Goal: Check status: Check status

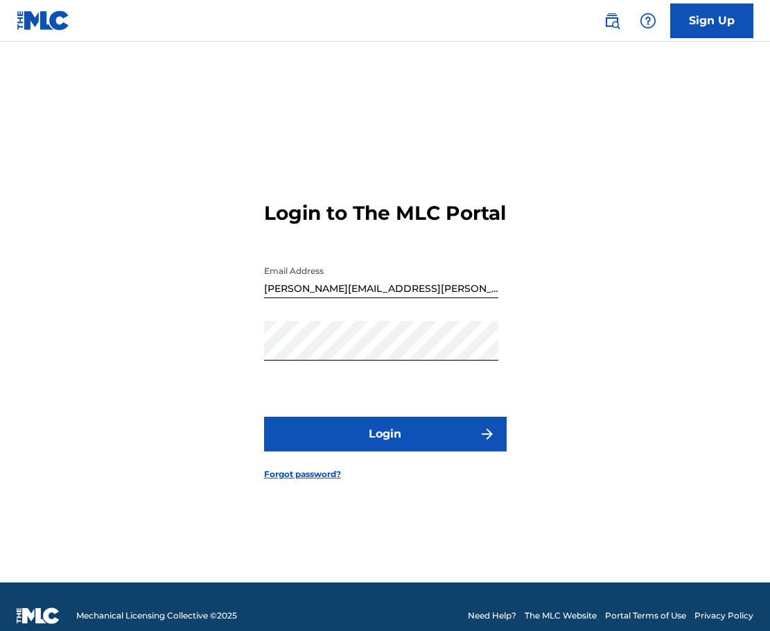
click at [389, 451] on button "Login" at bounding box center [385, 433] width 243 height 35
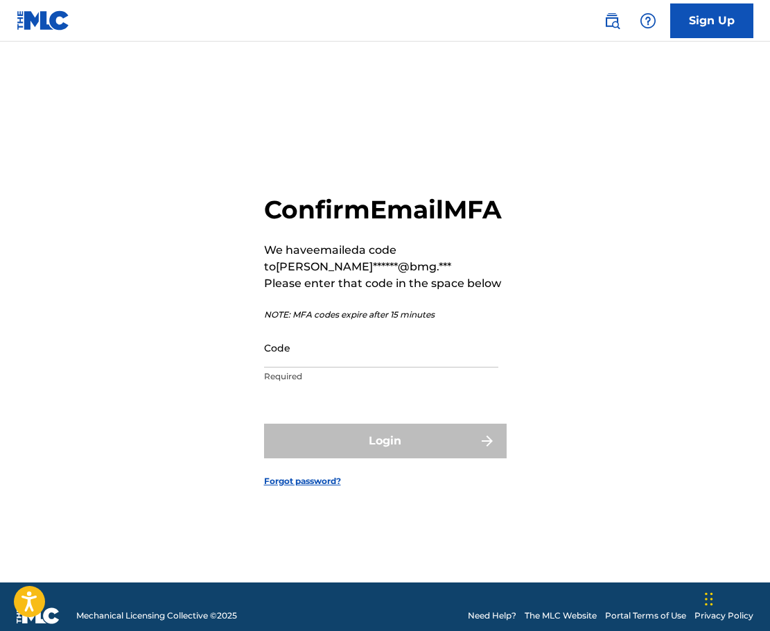
click at [105, 398] on div "Confirm Email MFA We have emailed a code to [PERSON_NAME]******@bmg.*** Please …" at bounding box center [385, 329] width 770 height 506
drag, startPoint x: 346, startPoint y: 374, endPoint x: 351, endPoint y: 380, distance: 7.8
click at [346, 367] on input "Code" at bounding box center [381, 347] width 234 height 39
paste input "068487"
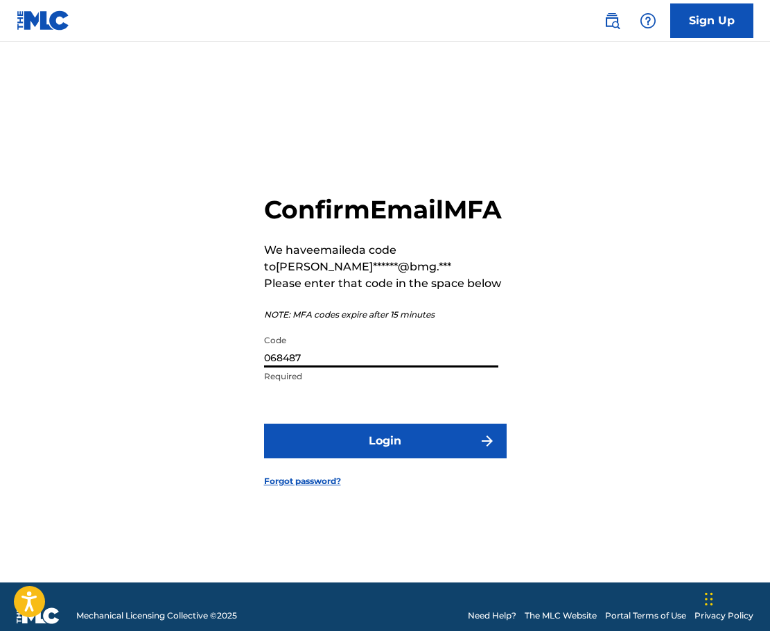
type input "068487"
click at [386, 456] on button "Login" at bounding box center [385, 440] width 243 height 35
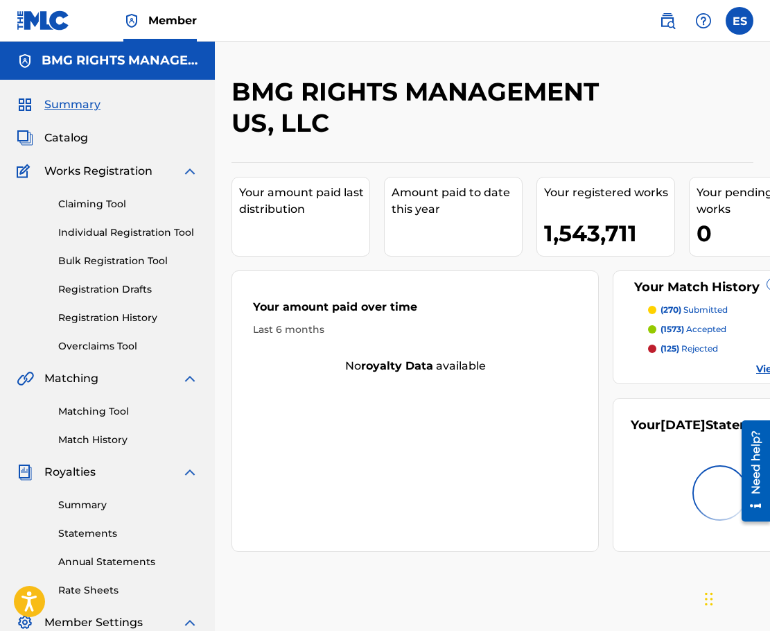
drag, startPoint x: 18, startPoint y: 292, endPoint x: 27, endPoint y: 303, distance: 13.8
click at [18, 292] on div "Claiming Tool Individual Registration Tool Bulk Registration Tool Registration …" at bounding box center [108, 266] width 182 height 174
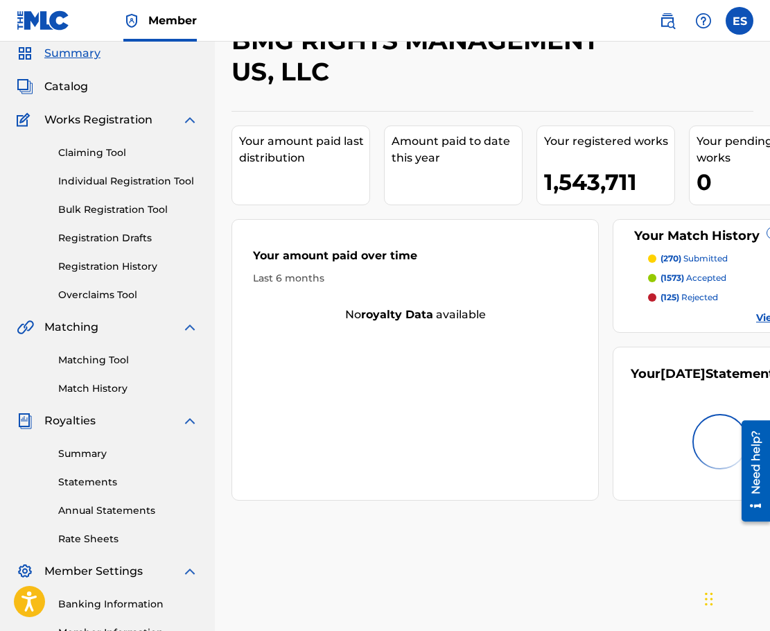
scroll to position [69, 0]
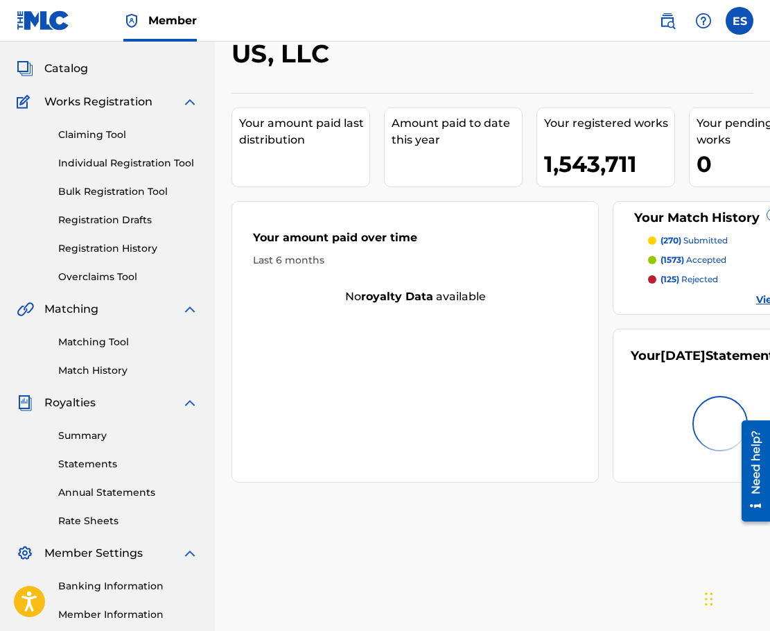
click at [93, 435] on link "Summary" at bounding box center [128, 435] width 140 height 15
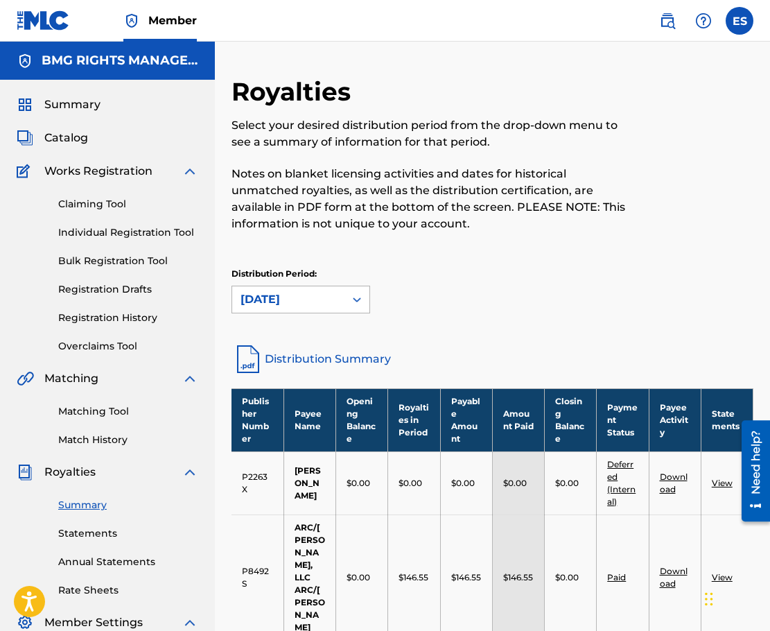
click at [325, 295] on div "[DATE]" at bounding box center [288, 299] width 96 height 17
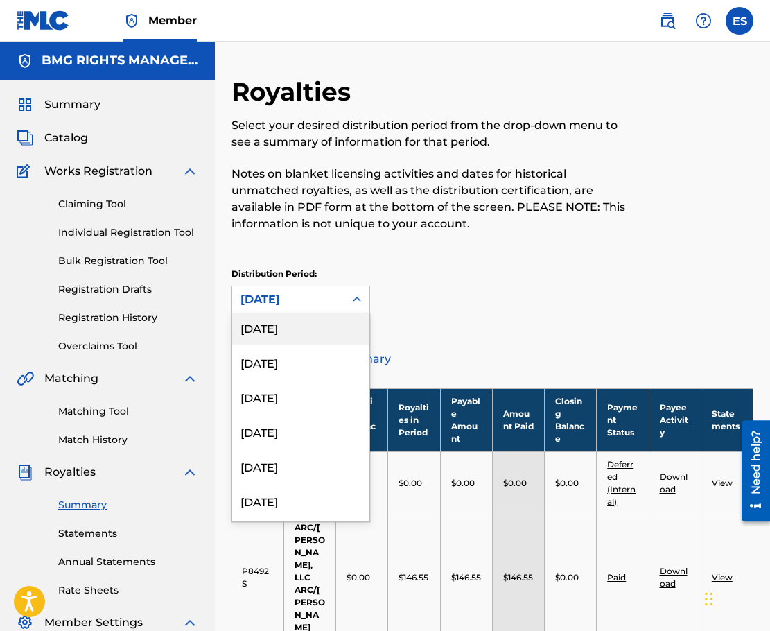
scroll to position [554, 0]
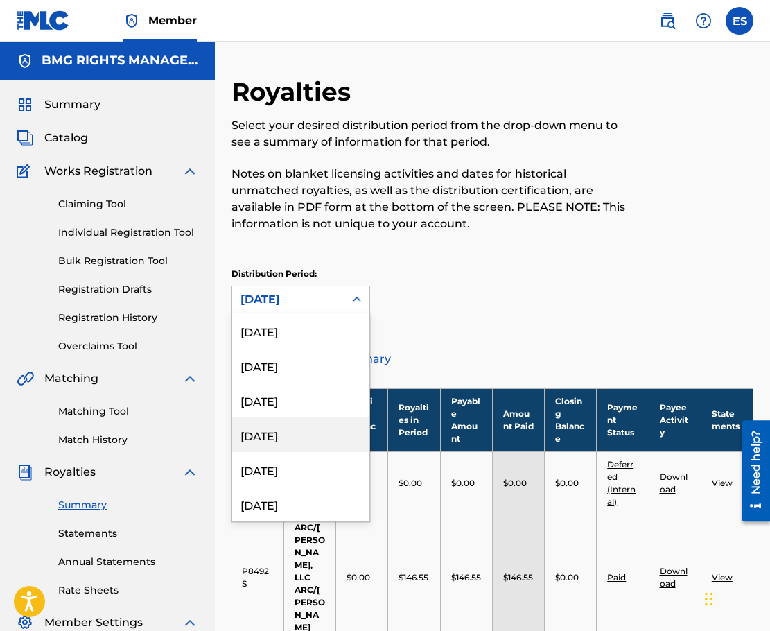
click at [300, 437] on div "[DATE]" at bounding box center [300, 434] width 137 height 35
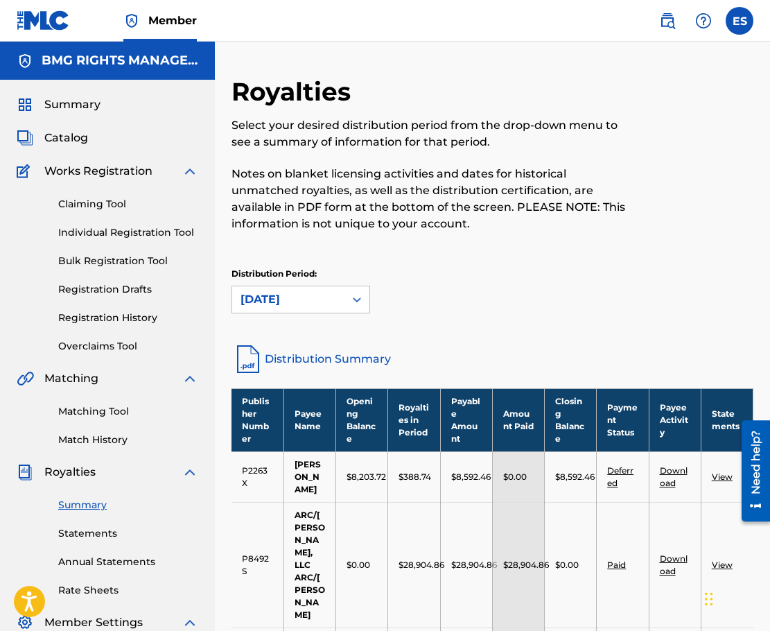
click at [330, 362] on link "Distribution Summary" at bounding box center [492, 358] width 522 height 33
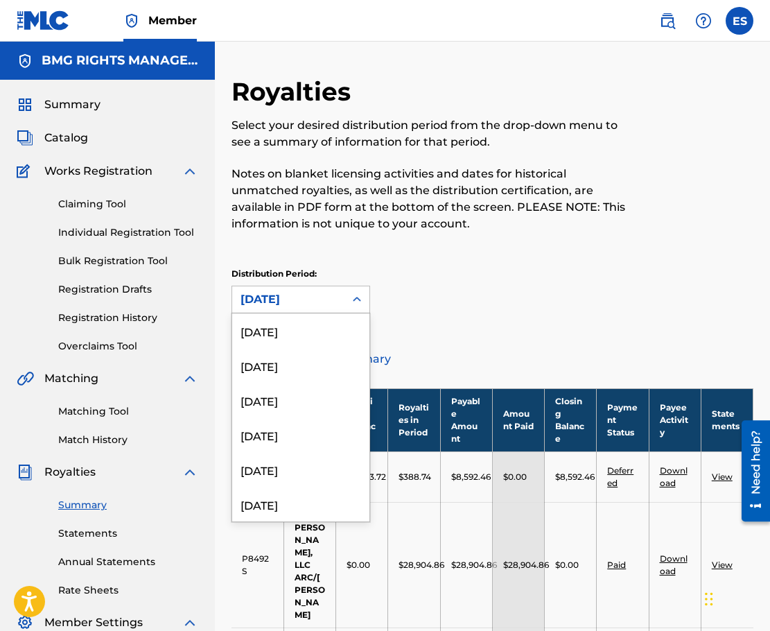
click at [343, 290] on div "[DATE]" at bounding box center [288, 299] width 112 height 26
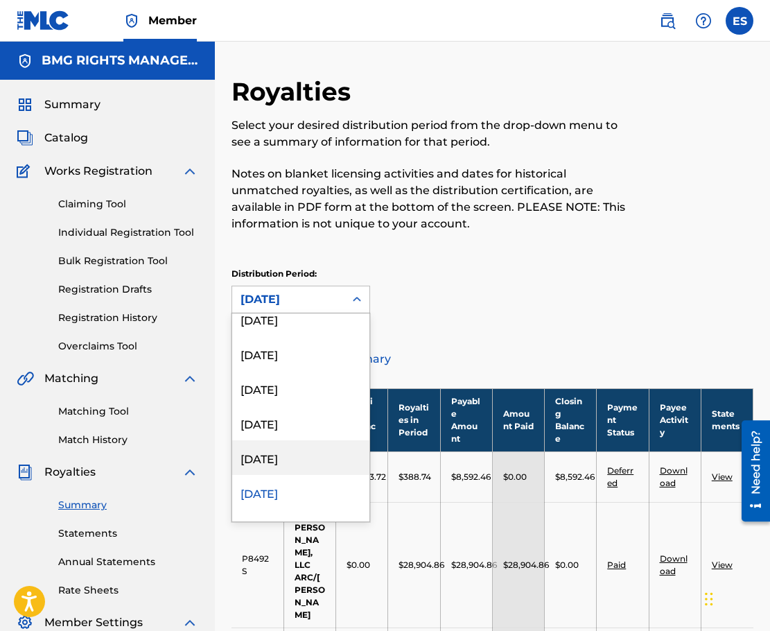
click at [315, 459] on div "[DATE]" at bounding box center [300, 457] width 137 height 35
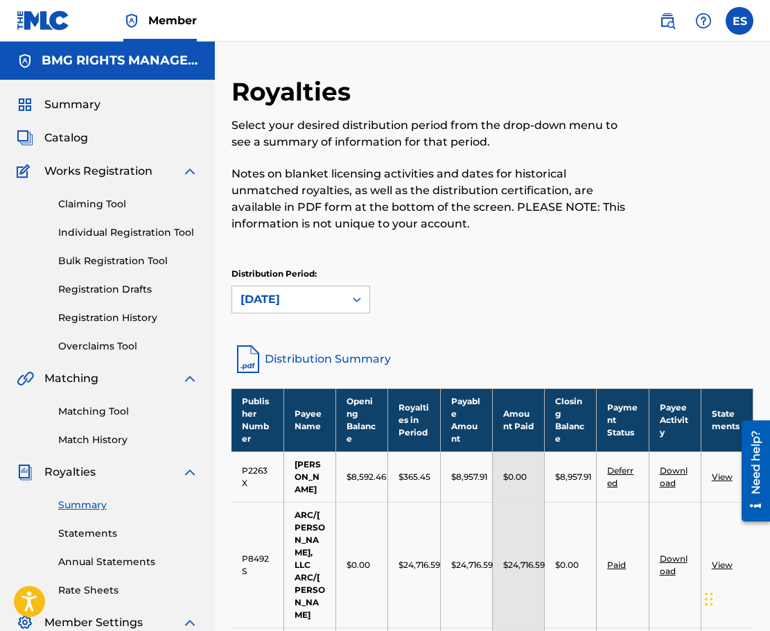
click at [342, 358] on link "Distribution Summary" at bounding box center [492, 358] width 522 height 33
click at [343, 294] on div "[DATE]" at bounding box center [288, 299] width 112 height 26
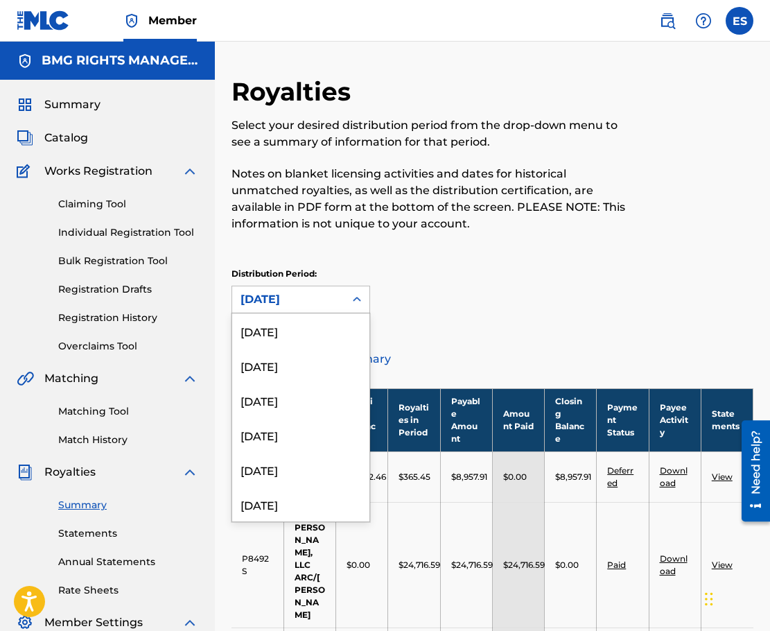
scroll to position [462, 0]
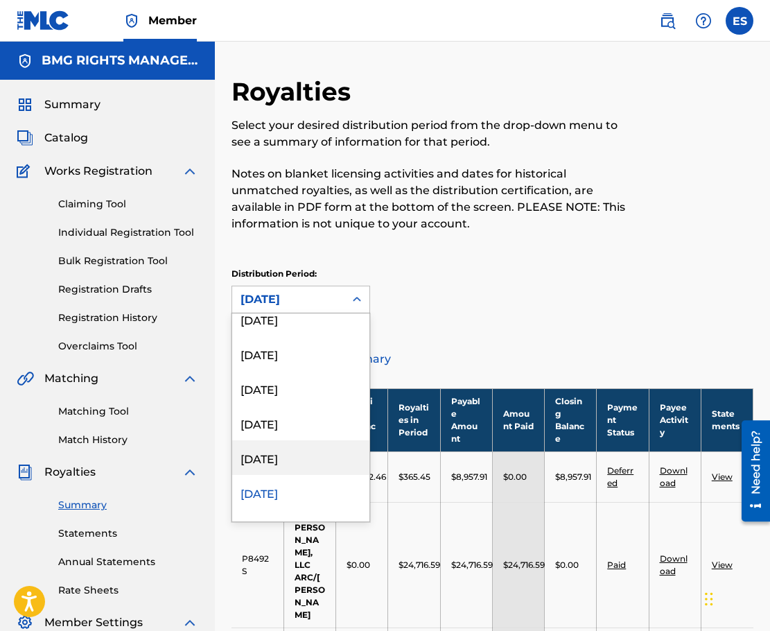
click at [307, 455] on div "[DATE]" at bounding box center [300, 457] width 137 height 35
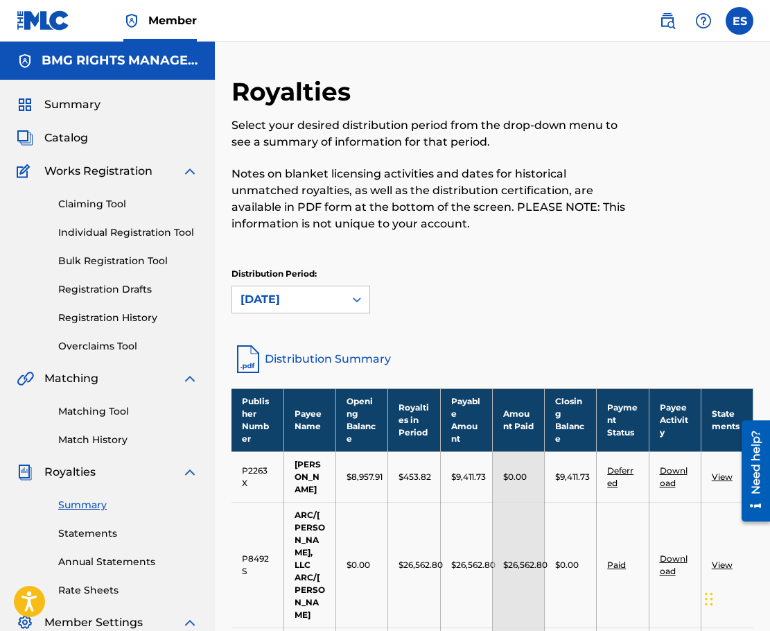
click at [329, 357] on link "Distribution Summary" at bounding box center [492, 358] width 522 height 33
click at [354, 308] on div at bounding box center [356, 299] width 25 height 25
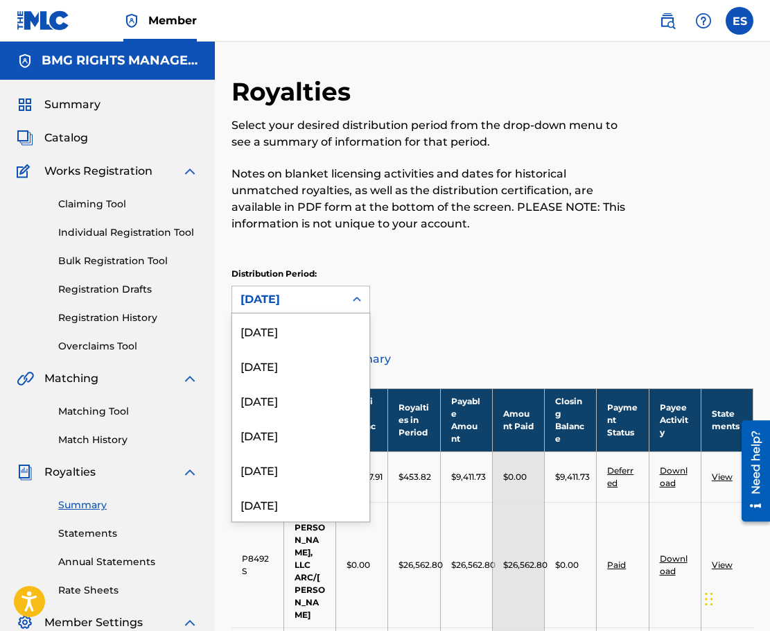
scroll to position [428, 0]
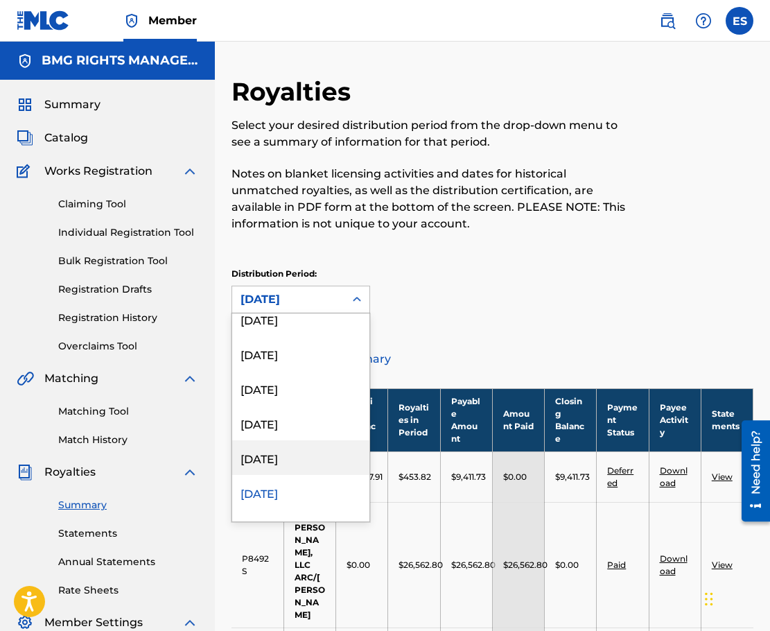
click at [304, 455] on div "[DATE]" at bounding box center [300, 457] width 137 height 35
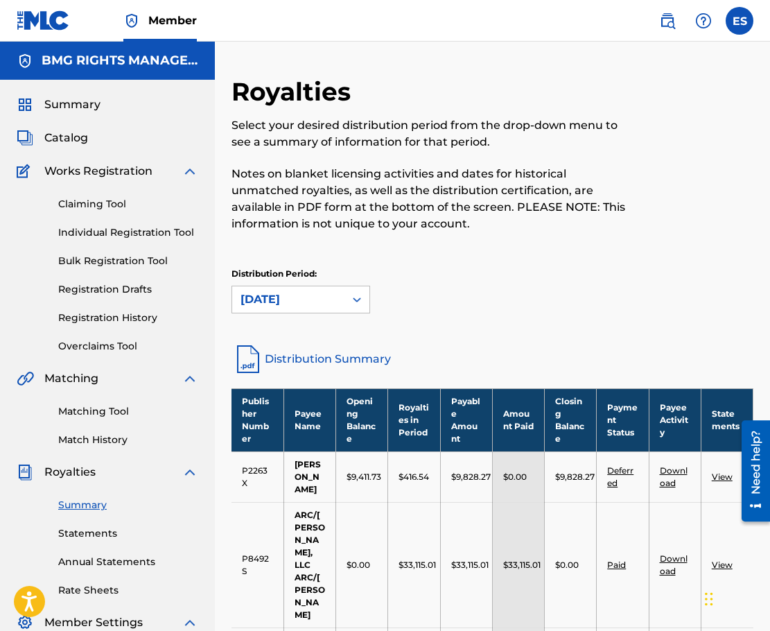
click at [326, 363] on link "Distribution Summary" at bounding box center [492, 358] width 522 height 33
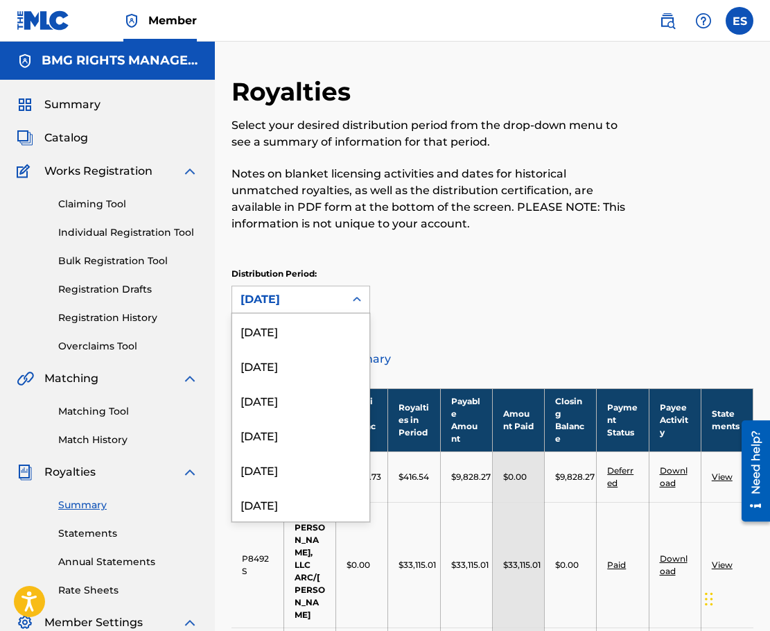
click at [349, 303] on div at bounding box center [356, 299] width 25 height 25
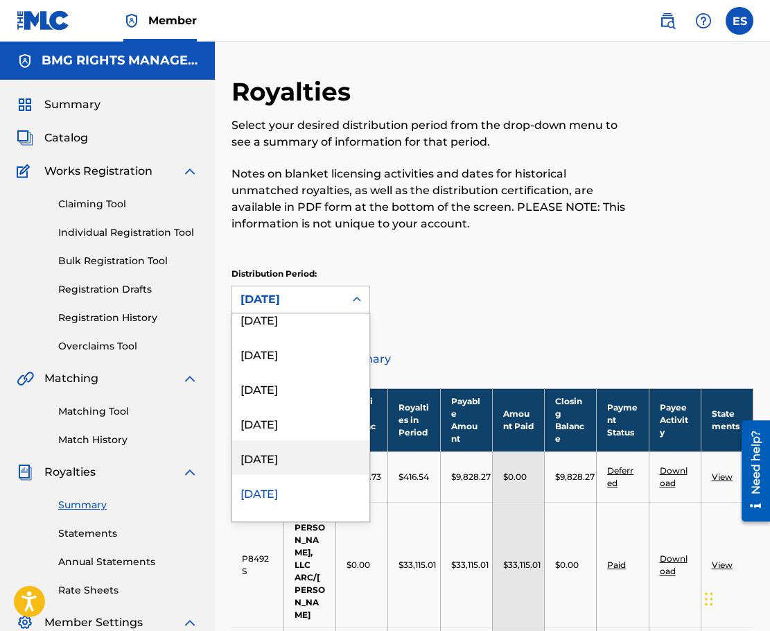
click at [304, 456] on div "[DATE]" at bounding box center [300, 457] width 137 height 35
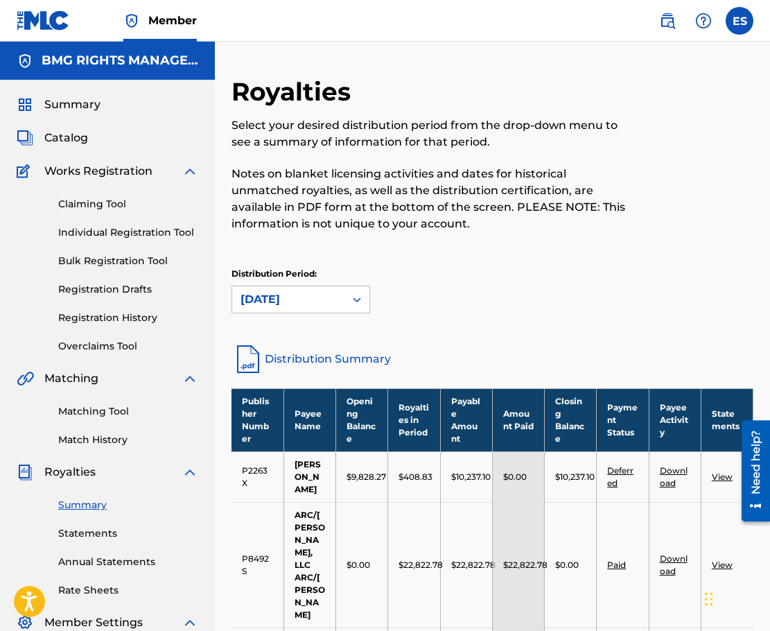
click at [345, 358] on link "Distribution Summary" at bounding box center [492, 358] width 522 height 33
click at [353, 303] on icon at bounding box center [357, 299] width 14 height 14
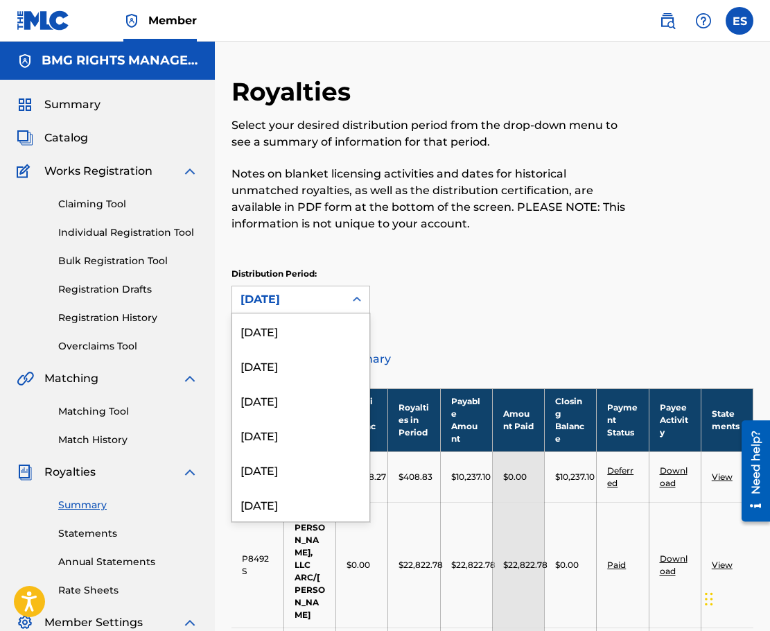
scroll to position [358, 0]
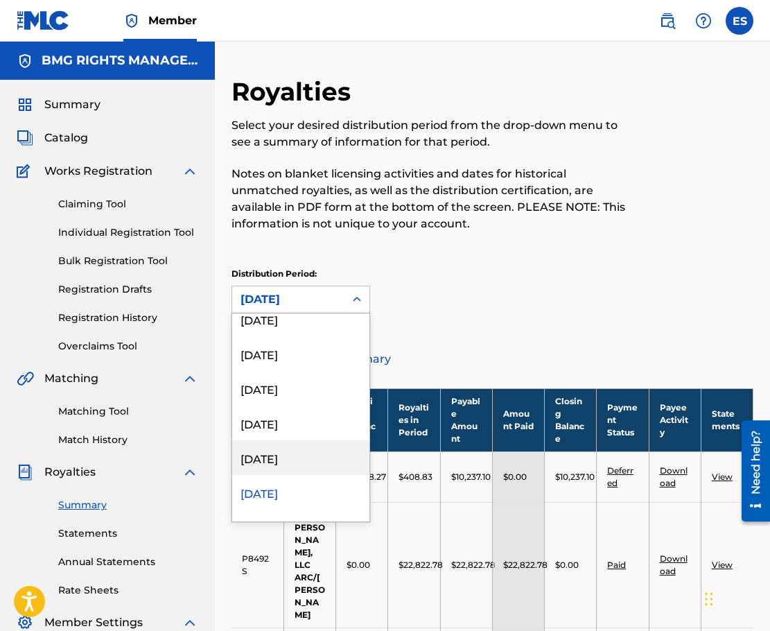
click at [311, 455] on div "[DATE]" at bounding box center [300, 457] width 137 height 35
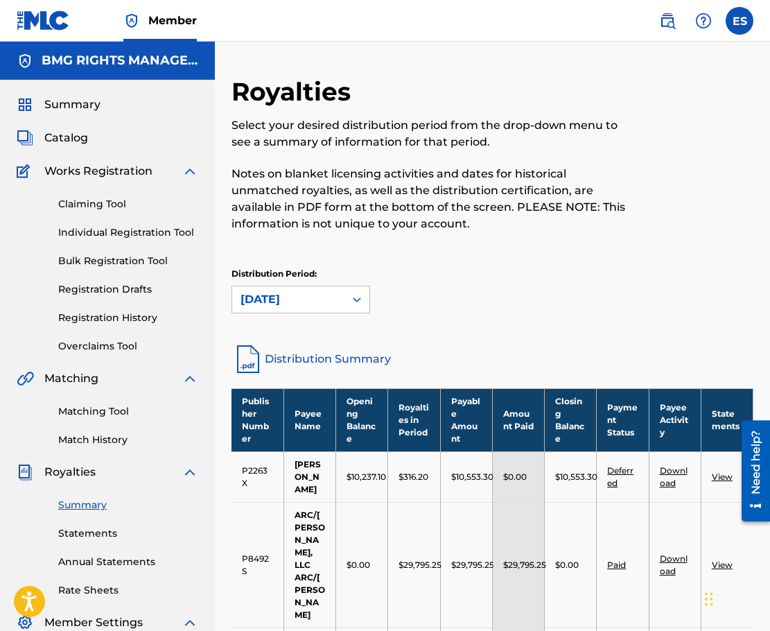
click at [331, 360] on link "Distribution Summary" at bounding box center [492, 358] width 522 height 33
click at [352, 296] on icon at bounding box center [357, 299] width 14 height 14
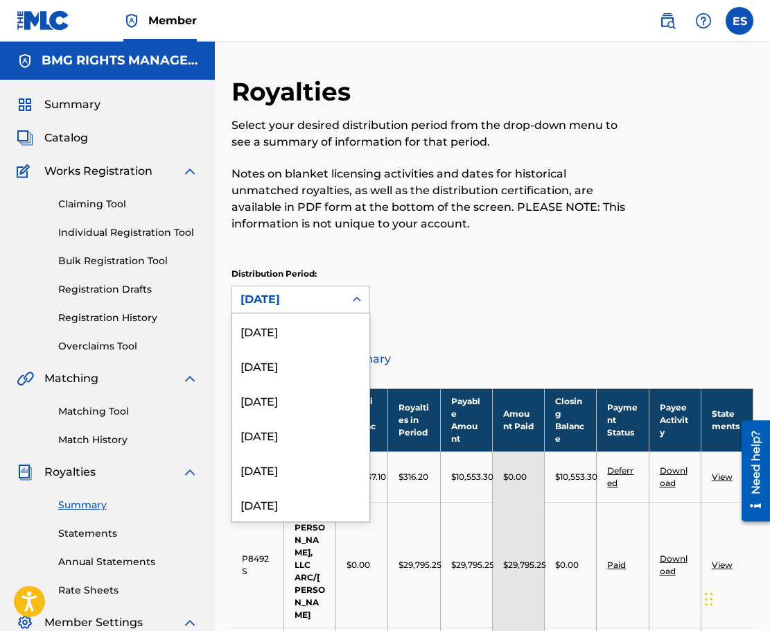
scroll to position [324, 0]
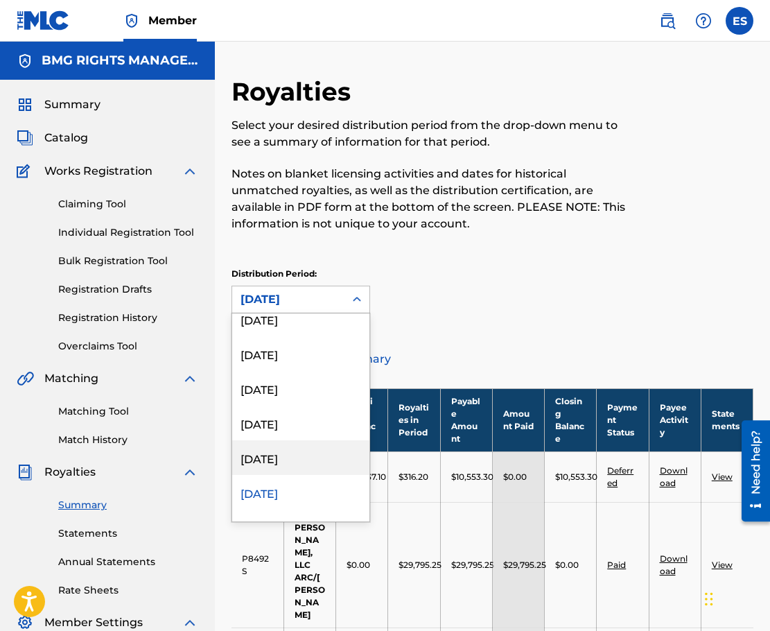
click at [303, 468] on div "[DATE]" at bounding box center [300, 457] width 137 height 35
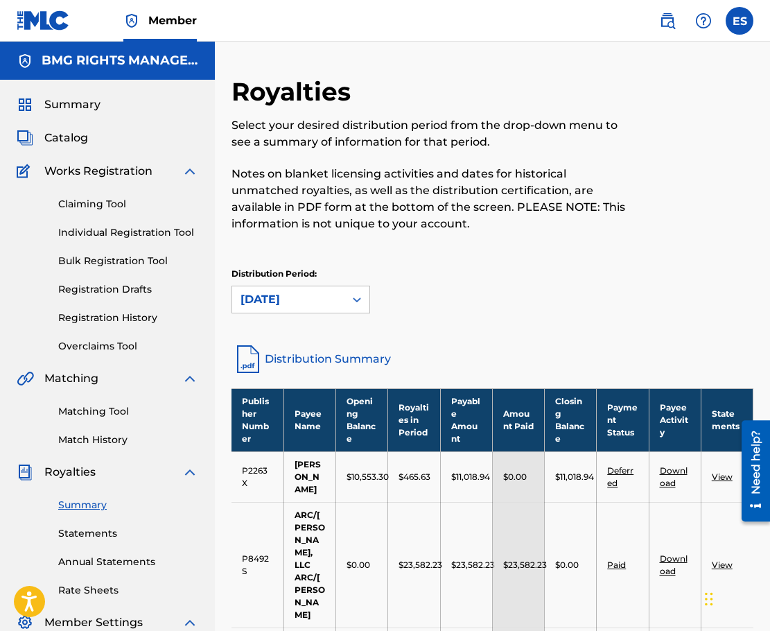
click at [322, 358] on link "Distribution Summary" at bounding box center [492, 358] width 522 height 33
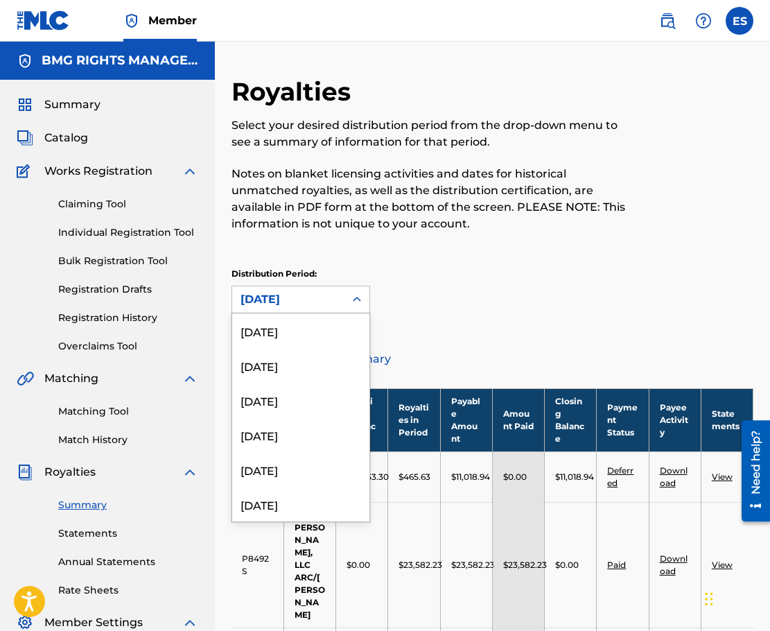
click at [360, 300] on icon at bounding box center [357, 299] width 14 height 14
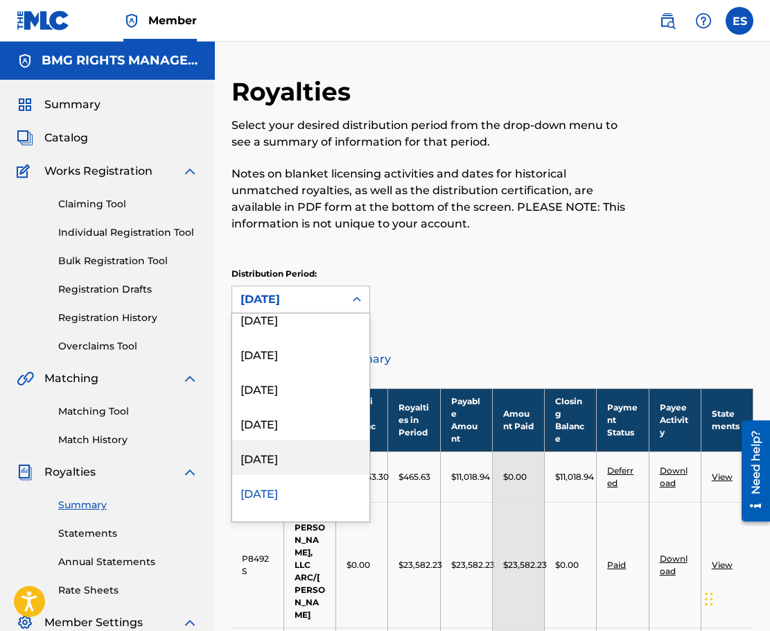
click at [285, 455] on div "[DATE]" at bounding box center [300, 457] width 137 height 35
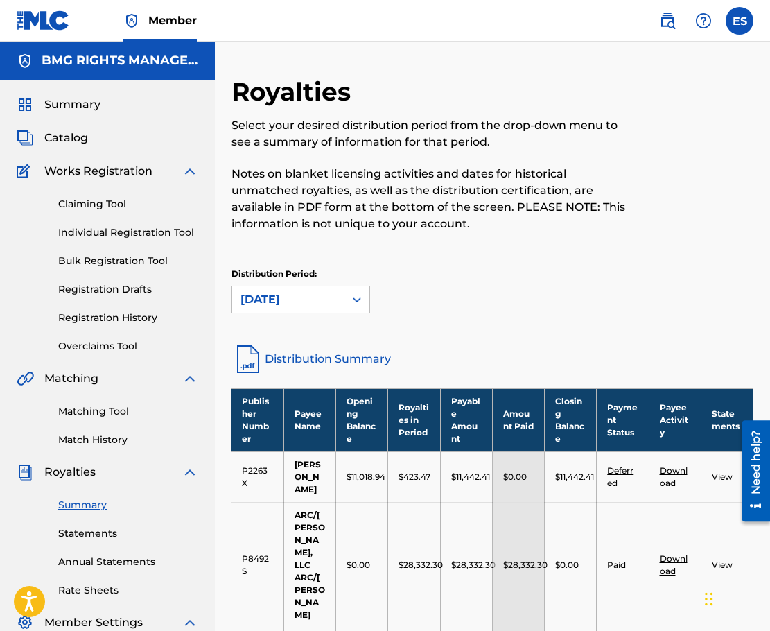
click at [355, 353] on link "Distribution Summary" at bounding box center [492, 358] width 522 height 33
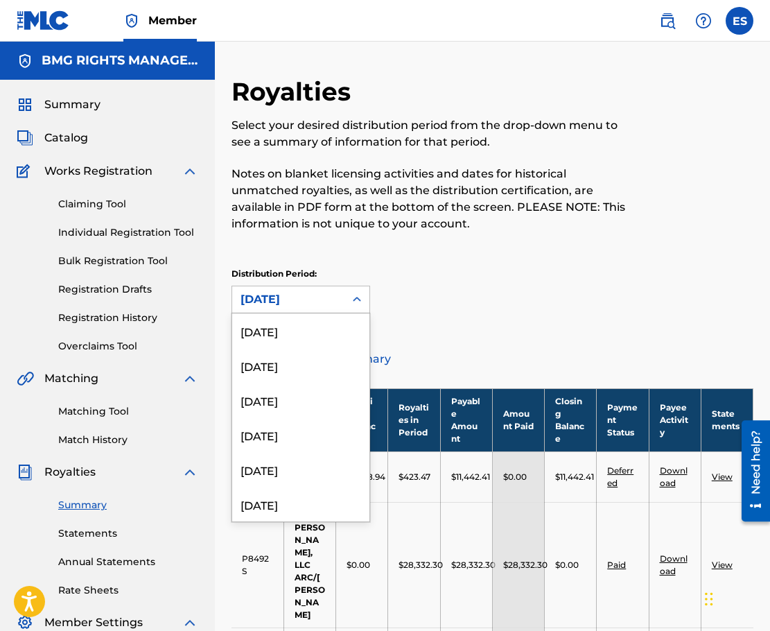
click at [355, 306] on icon at bounding box center [357, 299] width 14 height 14
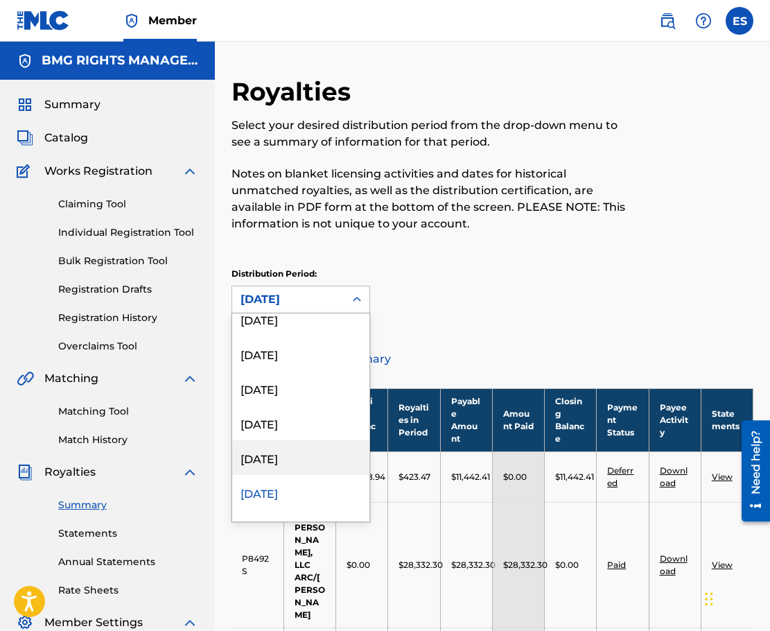
click at [311, 453] on div "[DATE]" at bounding box center [300, 457] width 137 height 35
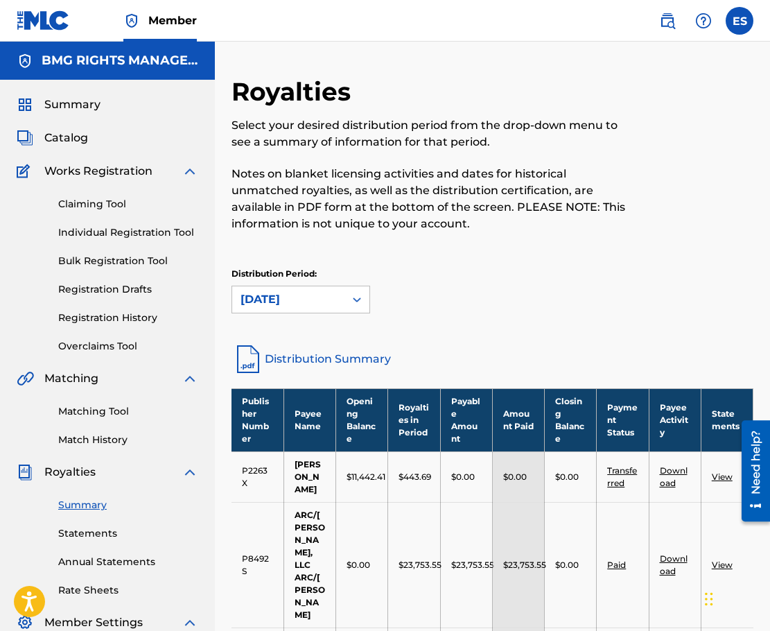
click at [350, 356] on link "Distribution Summary" at bounding box center [492, 358] width 522 height 33
drag, startPoint x: 484, startPoint y: 318, endPoint x: 450, endPoint y: 301, distance: 38.4
click at [481, 316] on div "Distribution Period: [DATE]" at bounding box center [492, 296] width 522 height 58
click at [351, 307] on div at bounding box center [356, 299] width 25 height 25
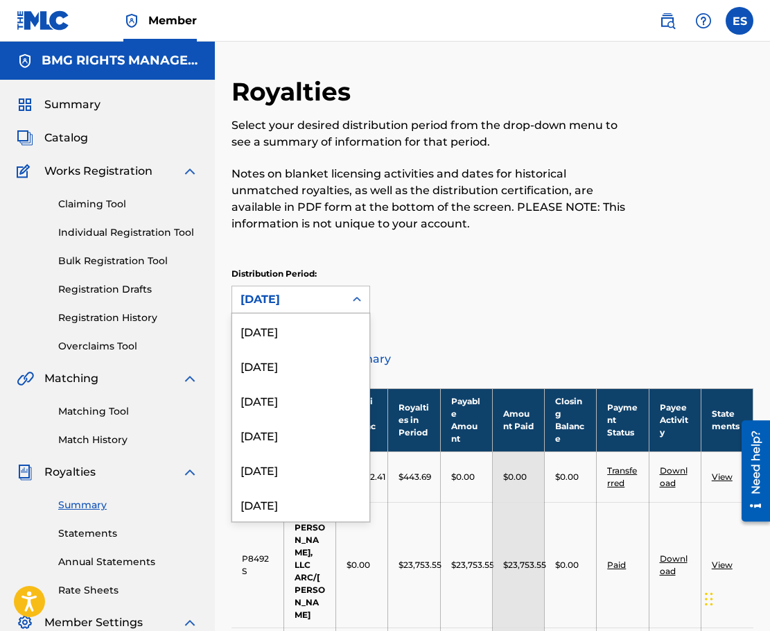
scroll to position [220, 0]
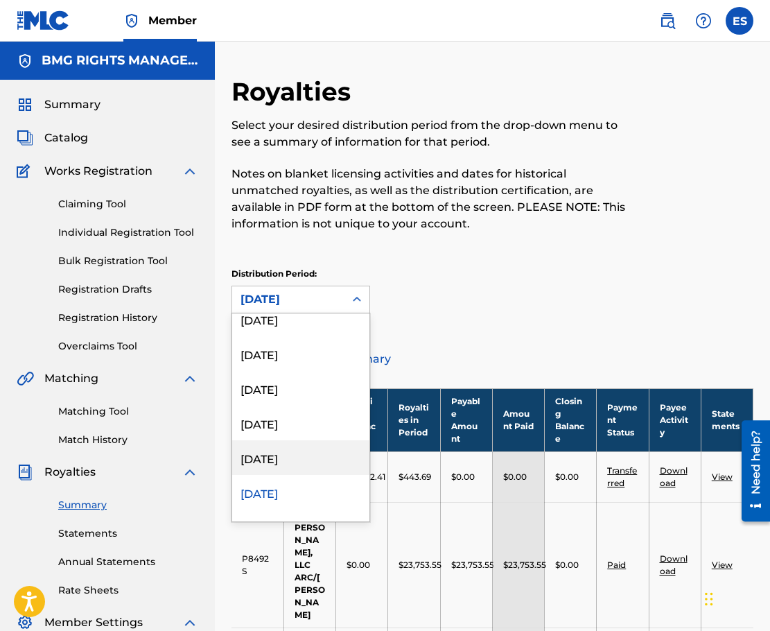
click at [303, 461] on div "[DATE]" at bounding box center [300, 457] width 137 height 35
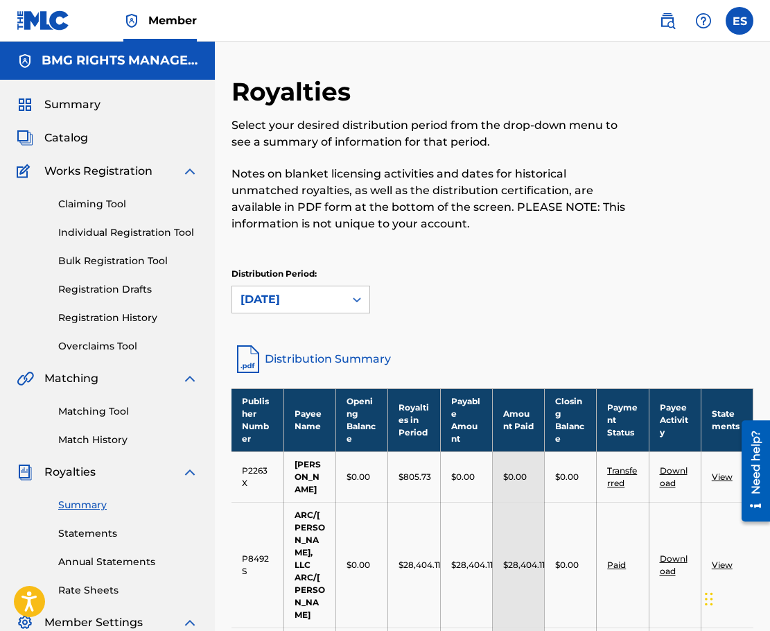
click at [364, 357] on link "Distribution Summary" at bounding box center [492, 358] width 522 height 33
click at [345, 298] on div at bounding box center [356, 299] width 25 height 25
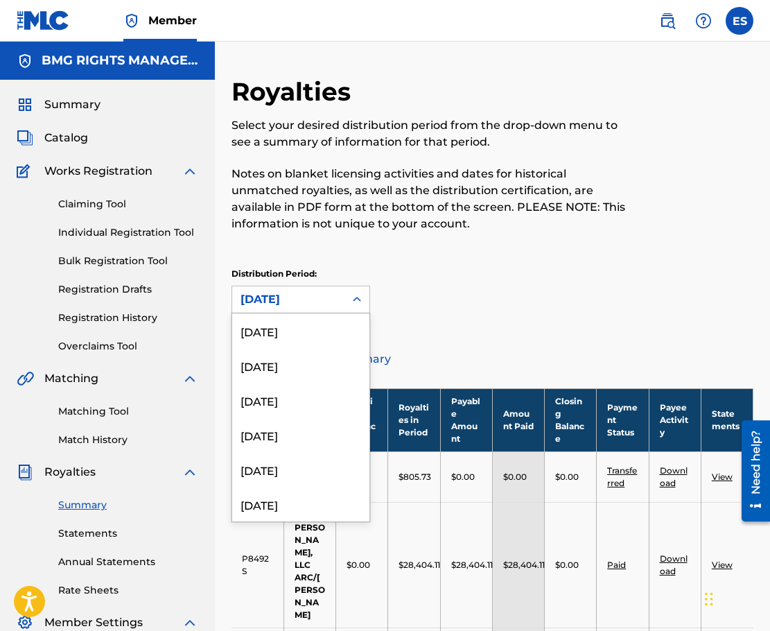
scroll to position [185, 0]
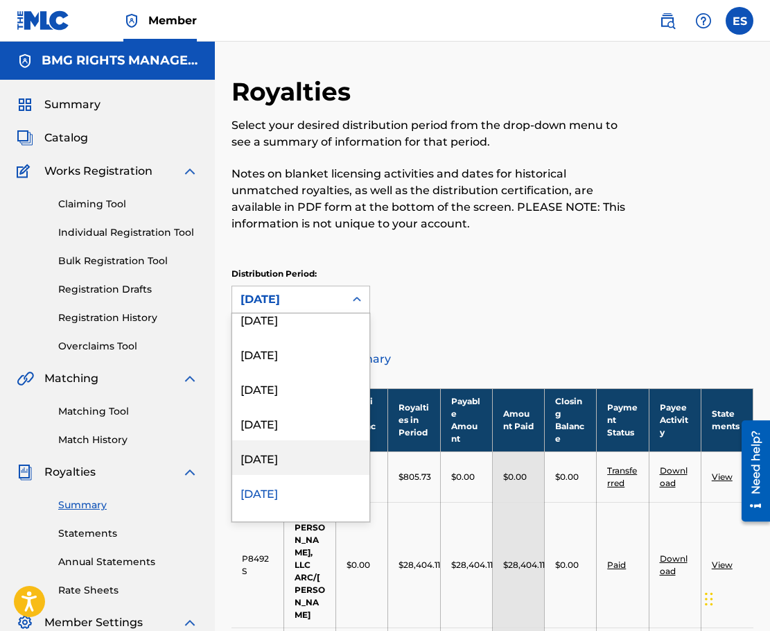
click at [283, 460] on div "[DATE]" at bounding box center [300, 457] width 137 height 35
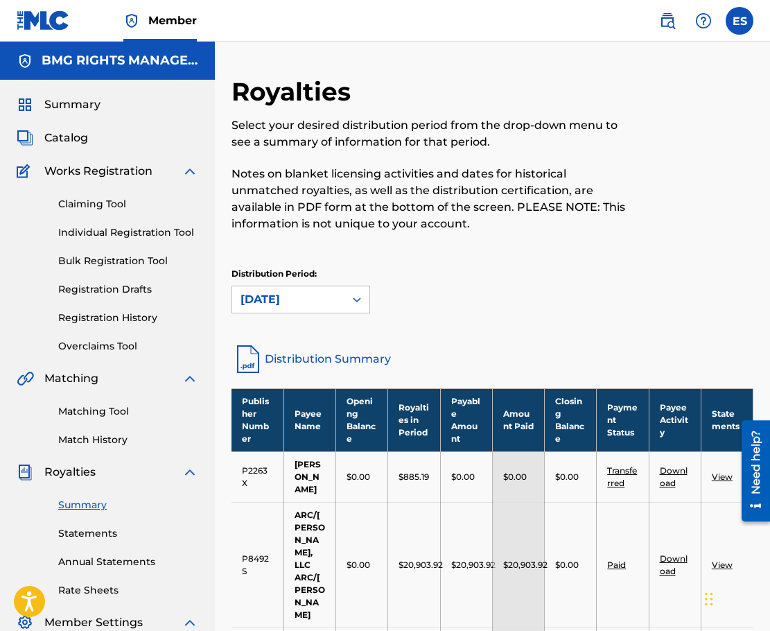
click at [344, 358] on link "Distribution Summary" at bounding box center [492, 358] width 522 height 33
click at [361, 309] on div at bounding box center [356, 299] width 25 height 25
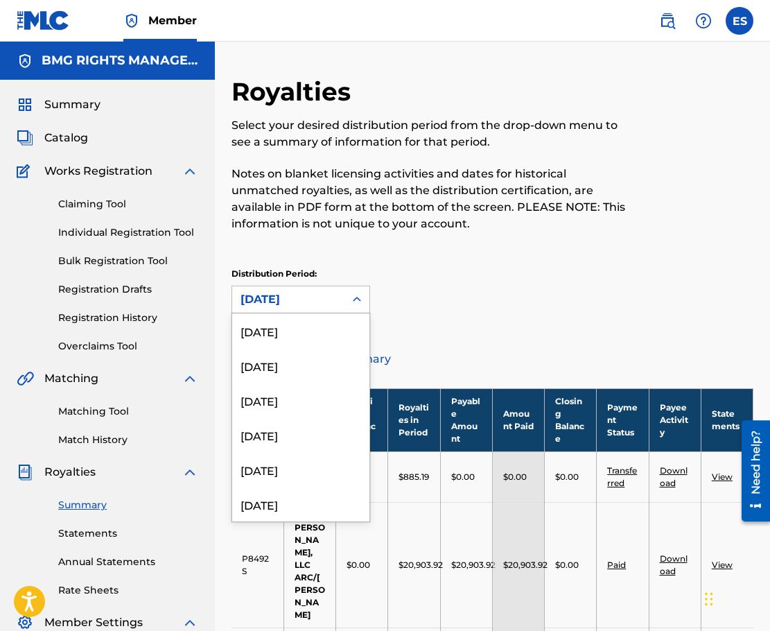
scroll to position [150, 0]
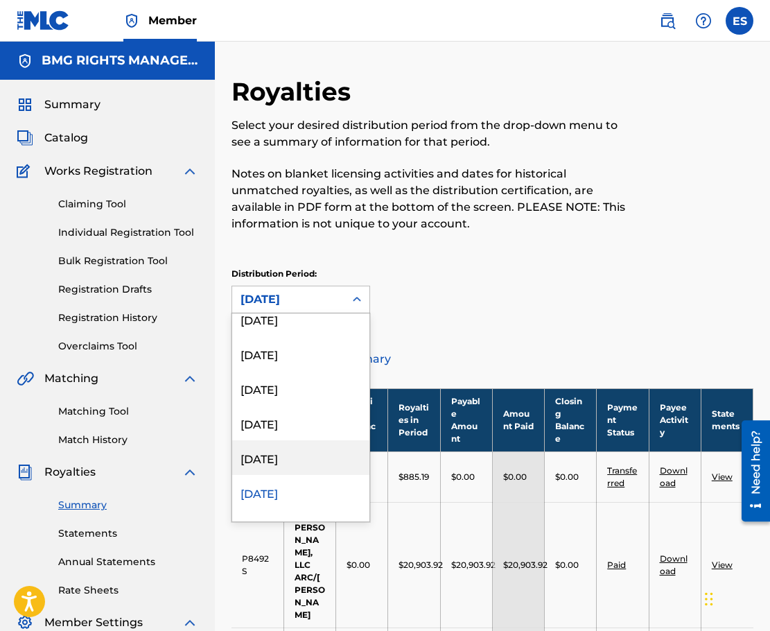
click at [282, 454] on div "[DATE]" at bounding box center [300, 457] width 137 height 35
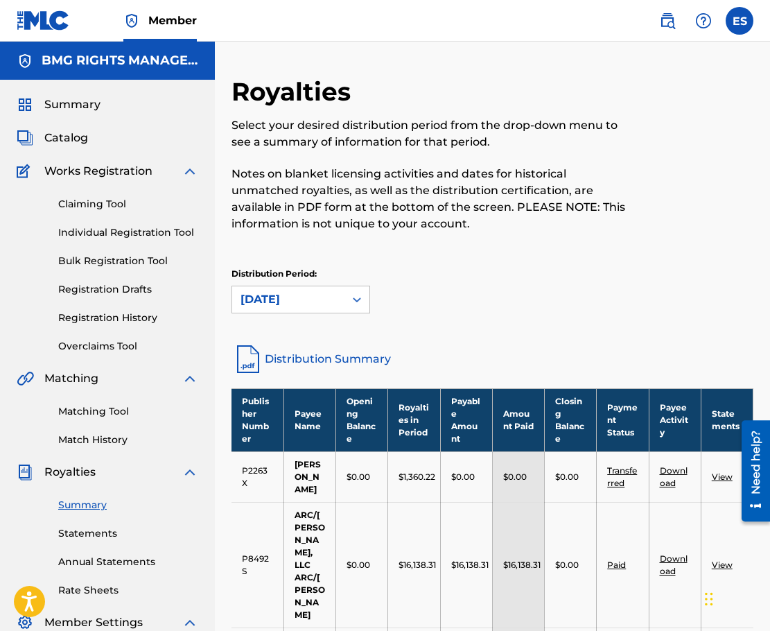
click at [338, 358] on link "Distribution Summary" at bounding box center [492, 358] width 522 height 33
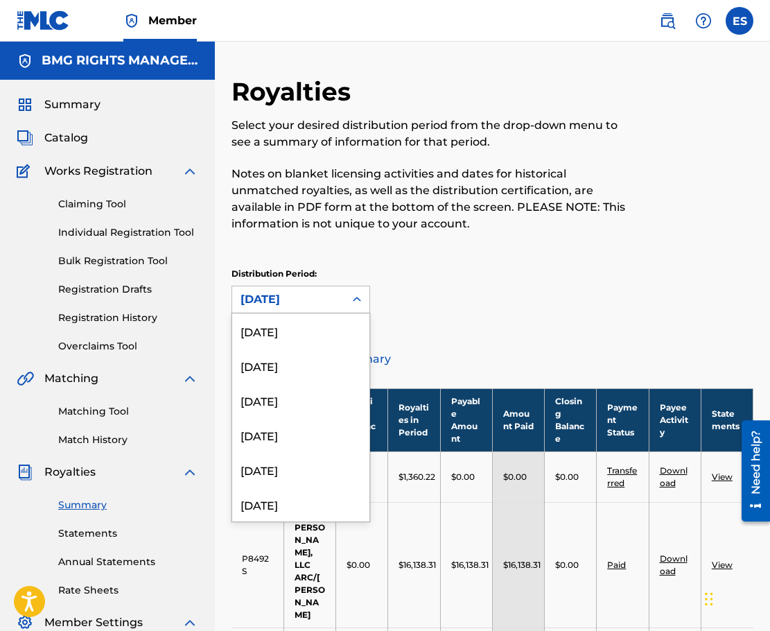
scroll to position [116, 0]
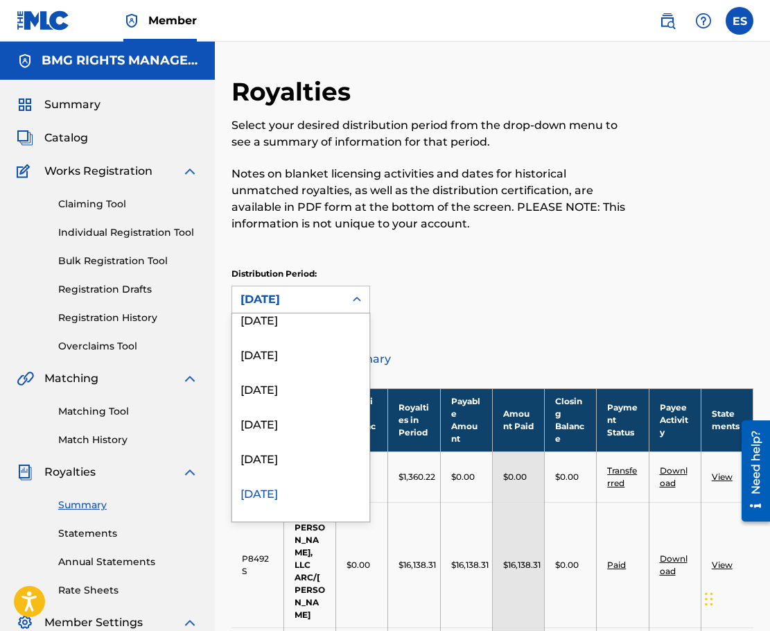
click at [346, 303] on div at bounding box center [356, 299] width 25 height 25
click at [274, 464] on div "[DATE]" at bounding box center [300, 457] width 137 height 35
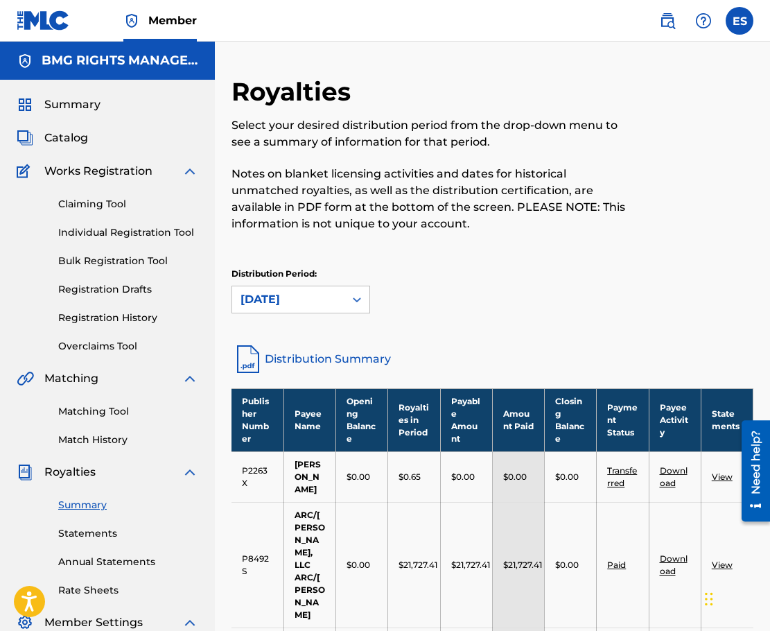
click at [348, 352] on link "Distribution Summary" at bounding box center [492, 358] width 522 height 33
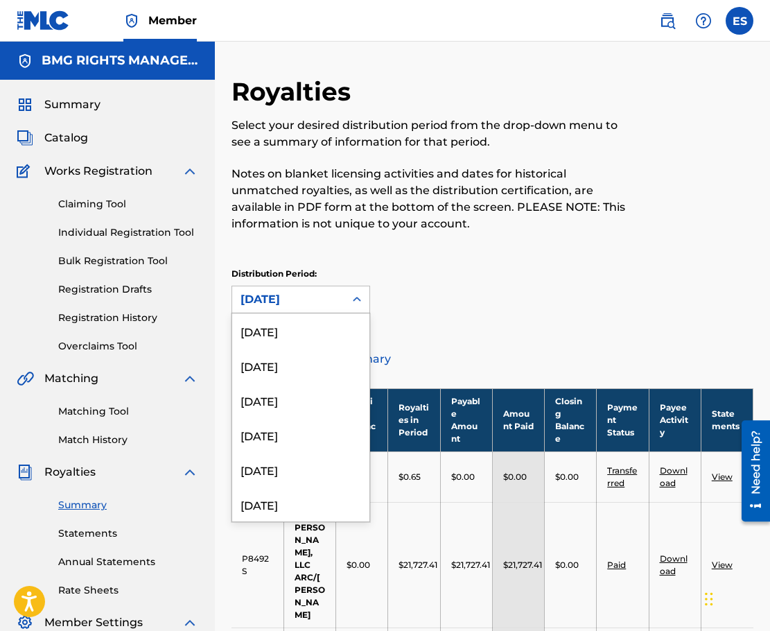
click at [360, 294] on icon at bounding box center [357, 299] width 14 height 14
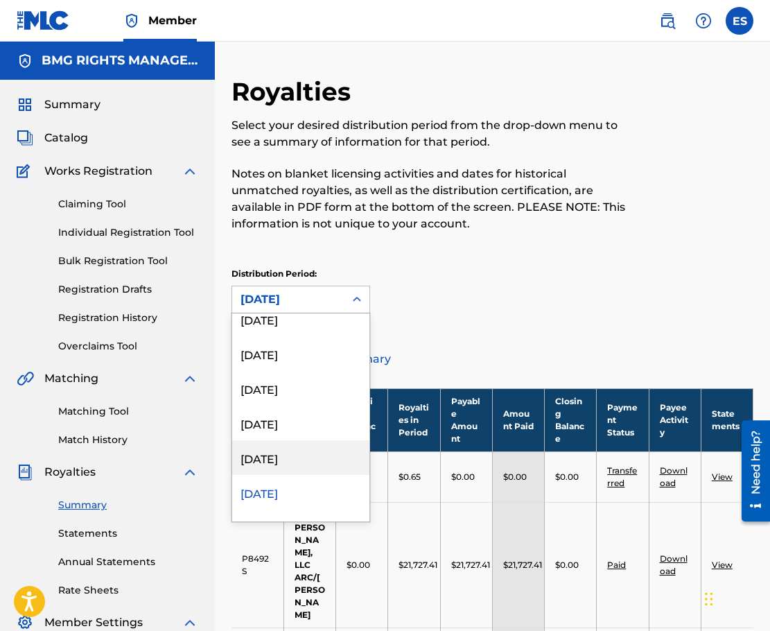
click at [304, 461] on div "[DATE]" at bounding box center [300, 457] width 137 height 35
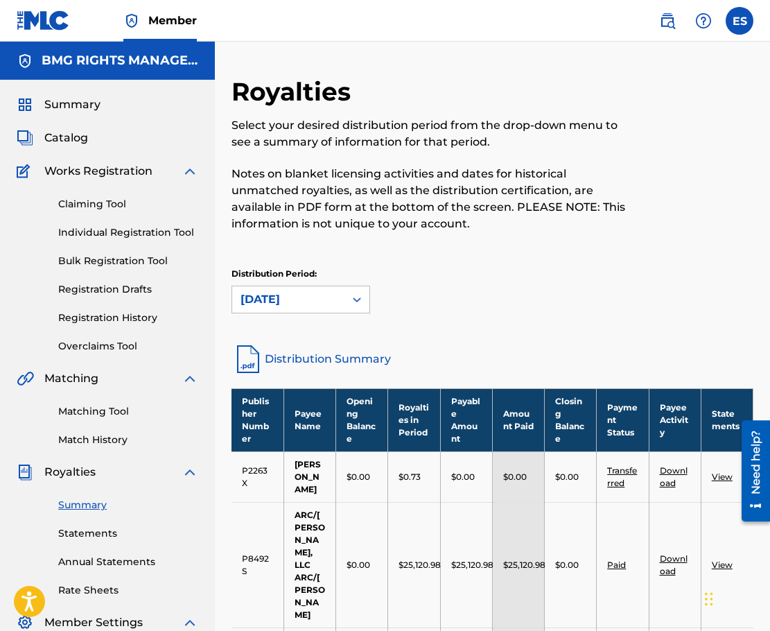
click at [334, 362] on link "Distribution Summary" at bounding box center [492, 358] width 522 height 33
click at [368, 301] on div at bounding box center [356, 299] width 25 height 25
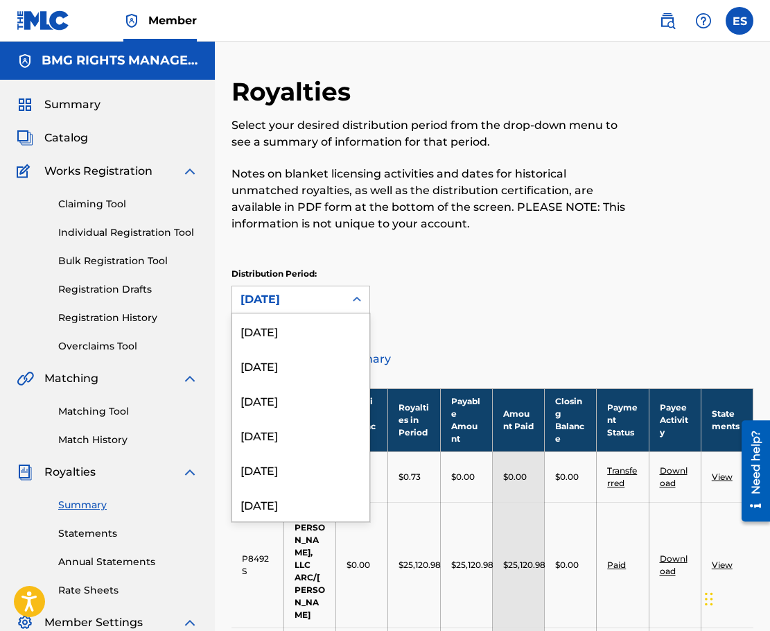
scroll to position [46, 0]
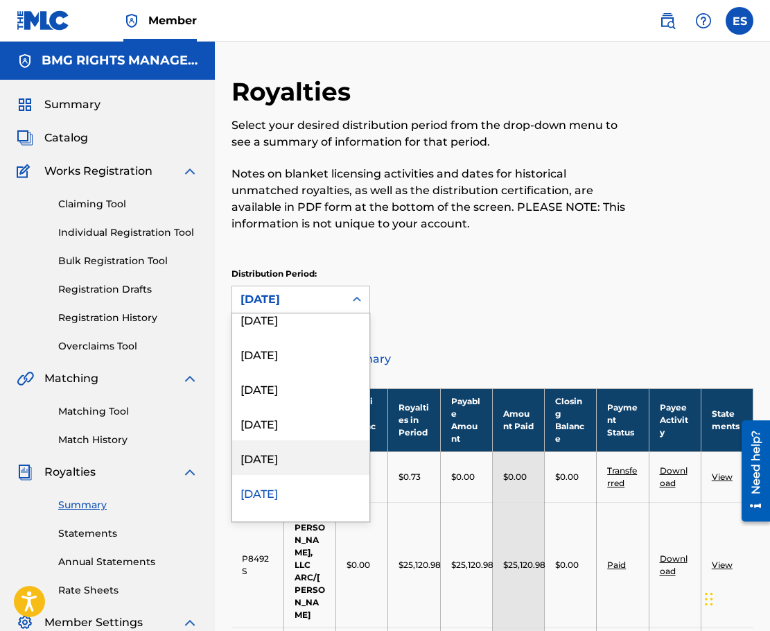
click at [281, 457] on div "[DATE]" at bounding box center [300, 457] width 137 height 35
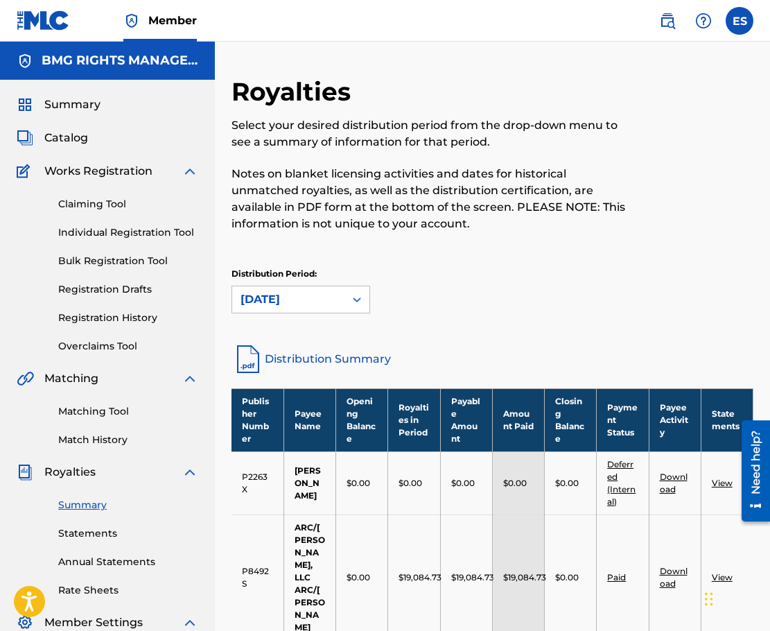
click at [353, 360] on link "Distribution Summary" at bounding box center [492, 358] width 522 height 33
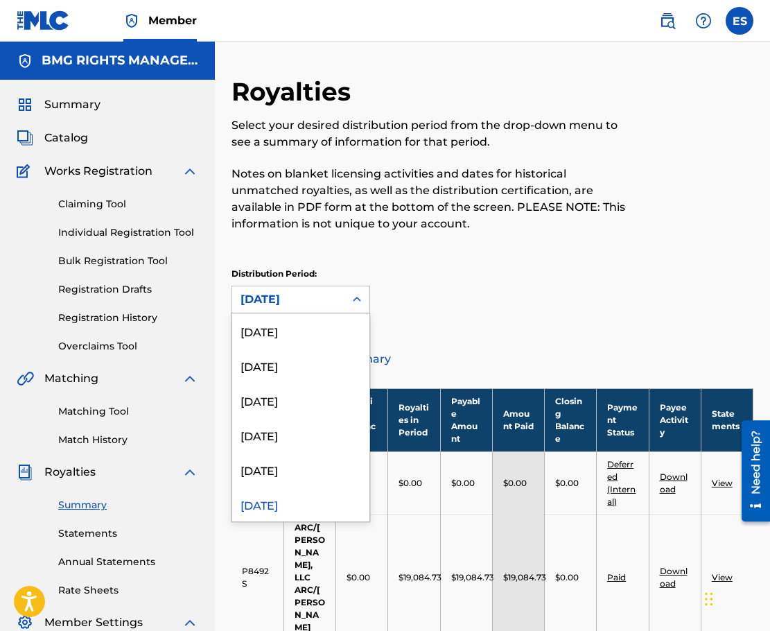
click at [346, 302] on div at bounding box center [356, 299] width 25 height 25
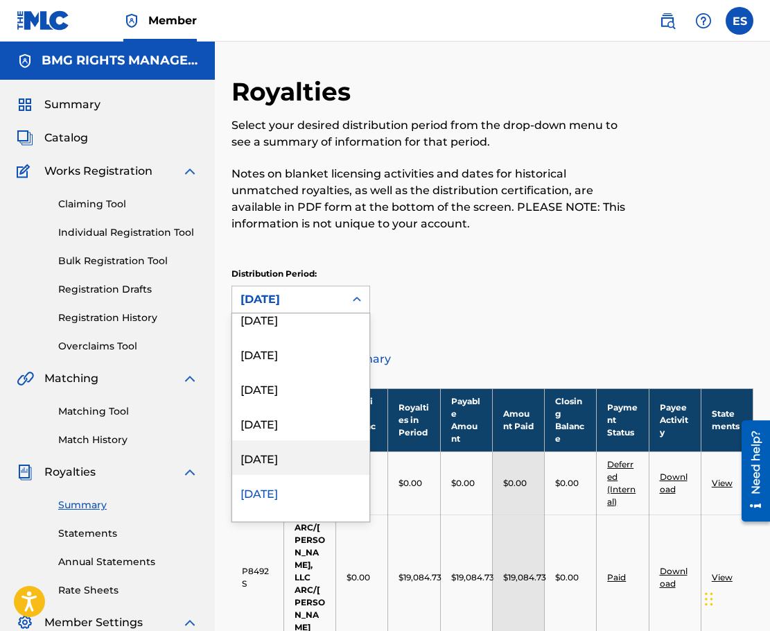
drag, startPoint x: 282, startPoint y: 460, endPoint x: 291, endPoint y: 455, distance: 10.6
click at [282, 460] on div "[DATE]" at bounding box center [300, 457] width 137 height 35
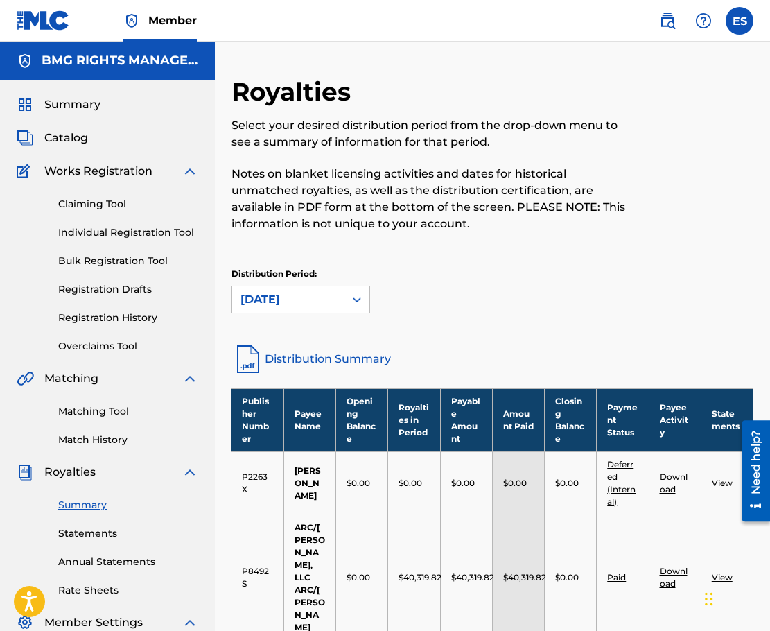
click at [370, 361] on link "Distribution Summary" at bounding box center [492, 358] width 522 height 33
click at [352, 301] on icon at bounding box center [357, 299] width 14 height 14
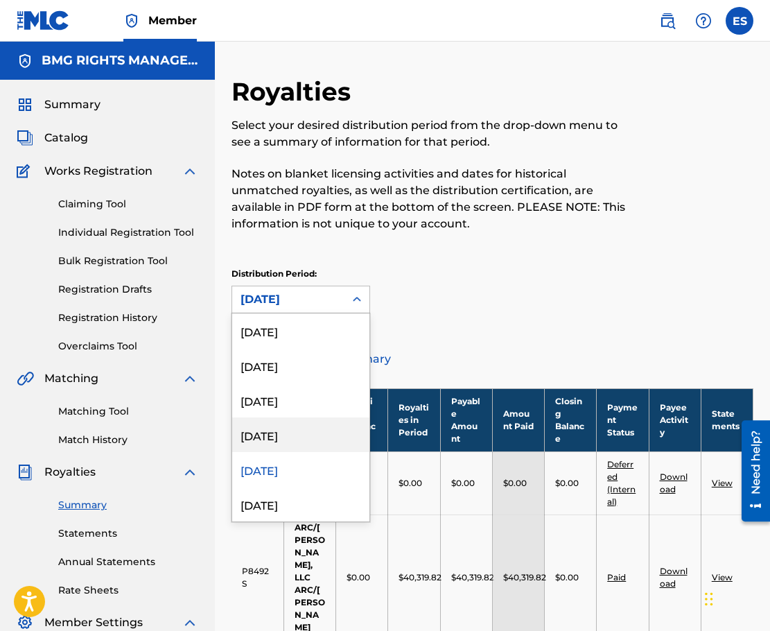
click at [272, 428] on div "[DATE]" at bounding box center [300, 434] width 137 height 35
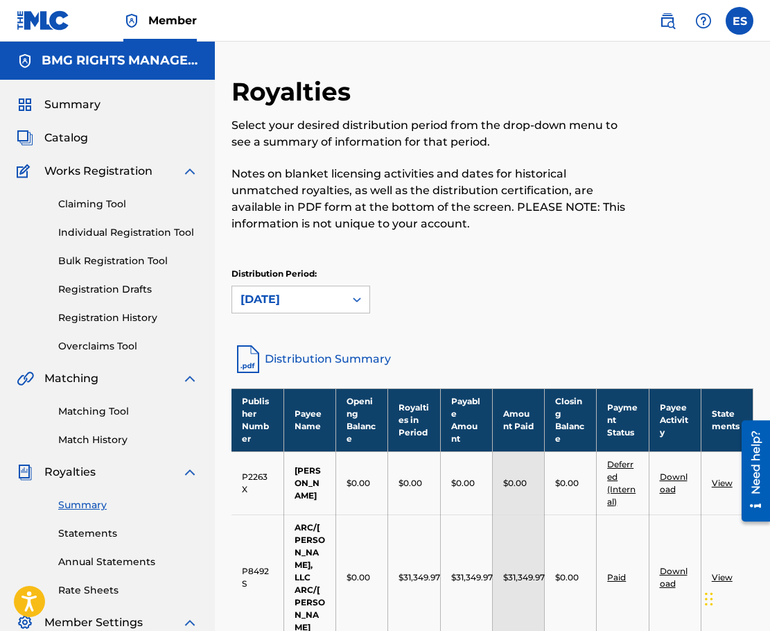
click at [360, 360] on link "Distribution Summary" at bounding box center [492, 358] width 522 height 33
click at [352, 306] on icon at bounding box center [357, 299] width 14 height 14
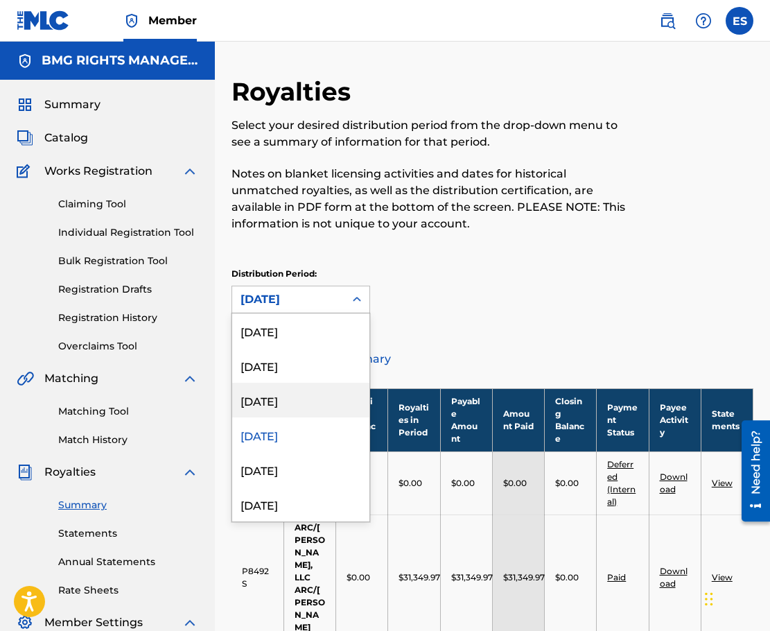
click at [299, 390] on div "[DATE]" at bounding box center [300, 399] width 137 height 35
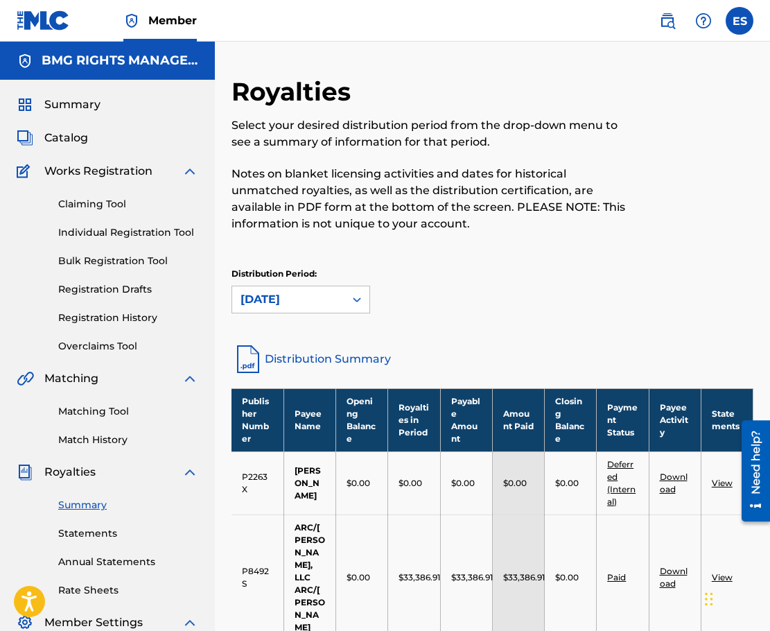
click at [316, 358] on link "Distribution Summary" at bounding box center [492, 358] width 522 height 33
drag, startPoint x: 349, startPoint y: 303, endPoint x: 358, endPoint y: 302, distance: 9.1
click at [349, 304] on div at bounding box center [356, 299] width 25 height 25
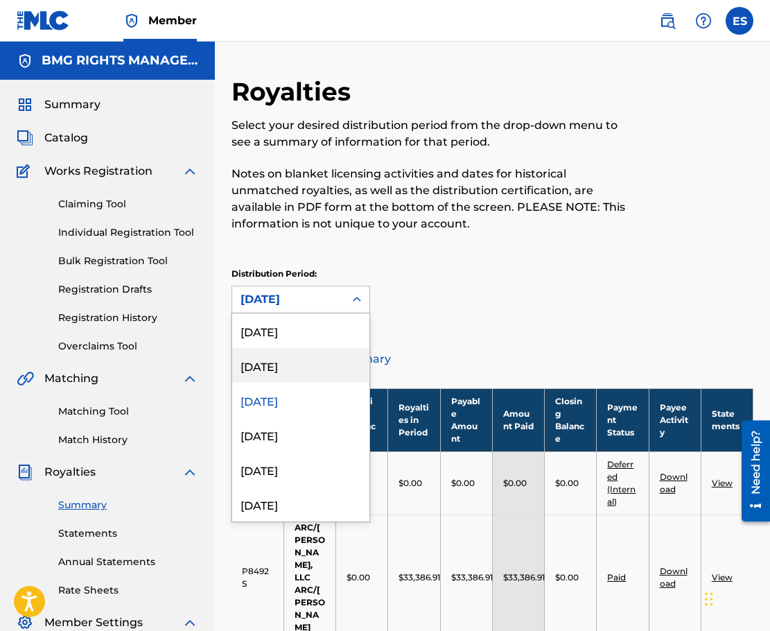
click at [287, 375] on div "[DATE]" at bounding box center [300, 365] width 137 height 35
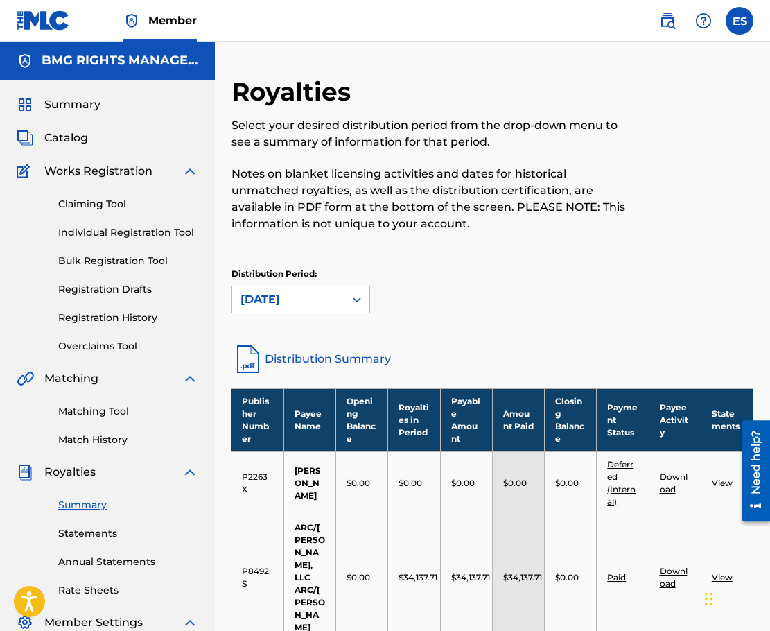
click at [324, 360] on link "Distribution Summary" at bounding box center [492, 358] width 522 height 33
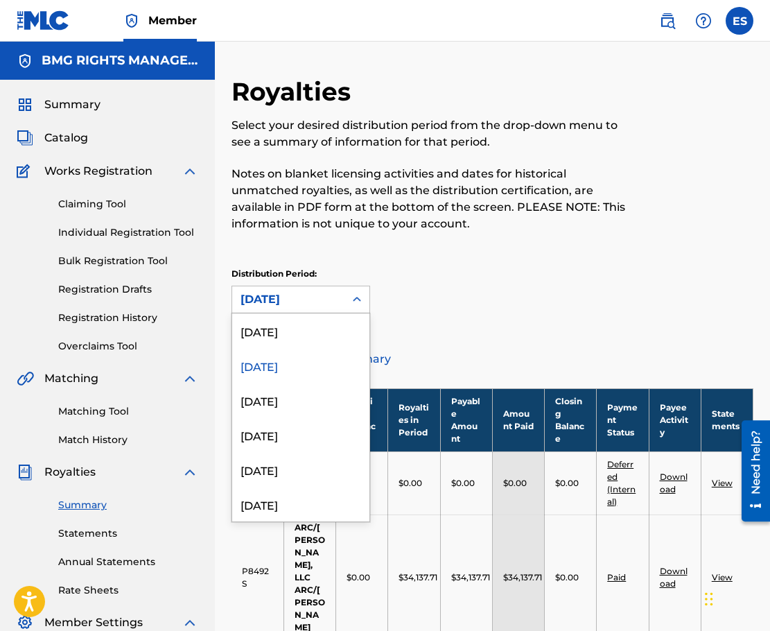
click at [354, 303] on icon at bounding box center [357, 299] width 14 height 14
click at [272, 337] on div "[DATE]" at bounding box center [300, 330] width 137 height 35
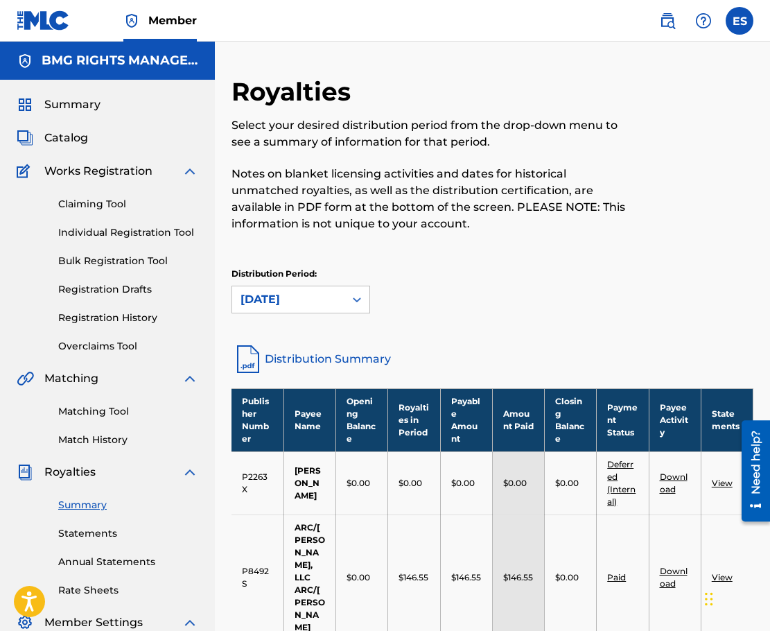
click at [349, 356] on link "Distribution Summary" at bounding box center [492, 358] width 522 height 33
